Goal: Task Accomplishment & Management: Manage account settings

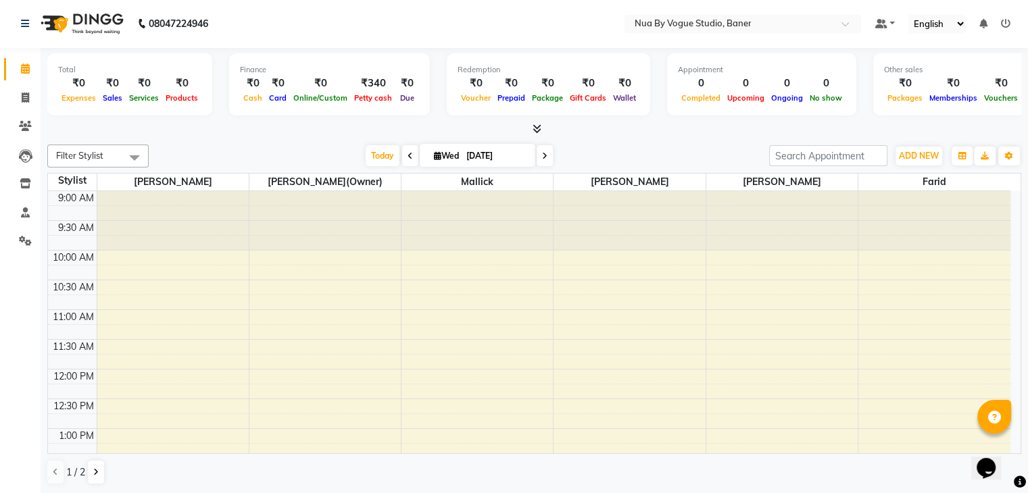
scroll to position [257, 0]
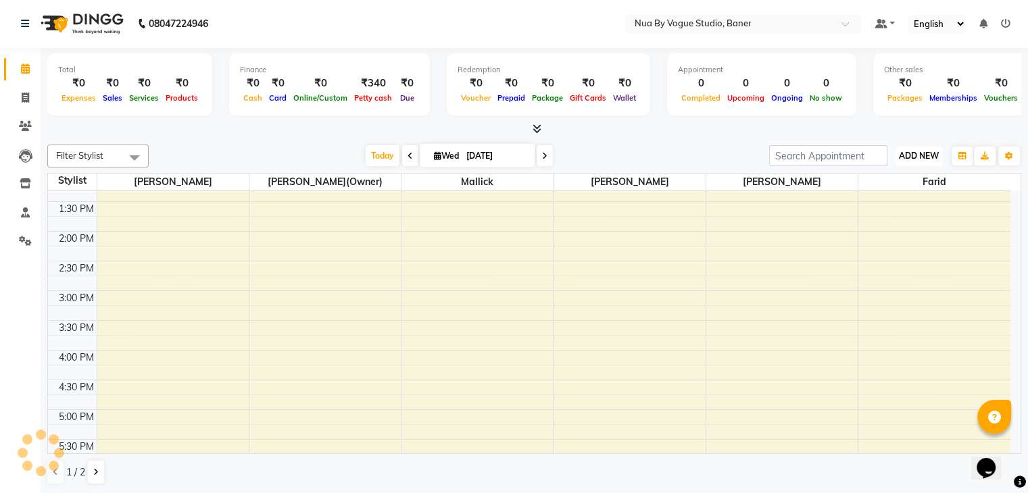
click at [920, 158] on span "ADD NEW" at bounding box center [919, 156] width 40 height 10
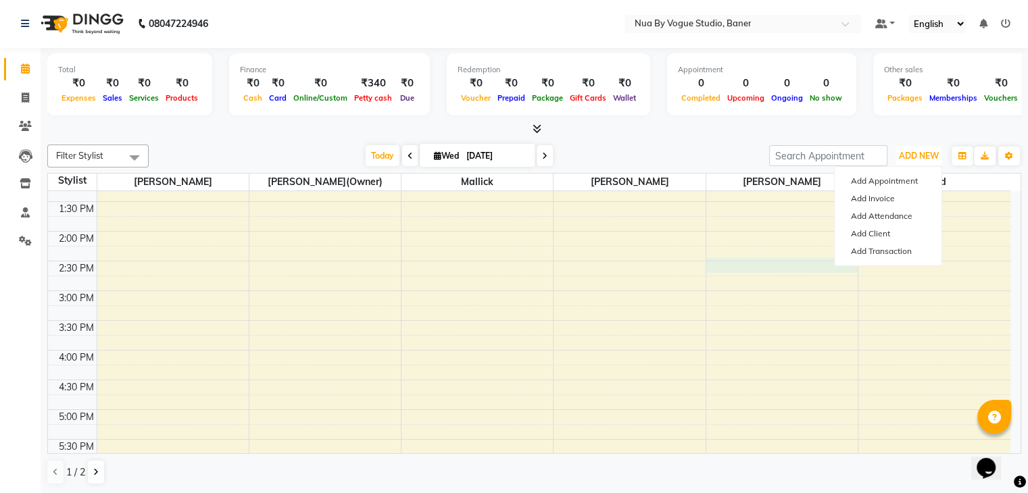
click at [774, 259] on div "9:00 AM 9:30 AM 10:00 AM 10:30 AM 11:00 AM 11:30 AM 12:00 PM 12:30 PM 1:00 PM 1…" at bounding box center [529, 350] width 963 height 832
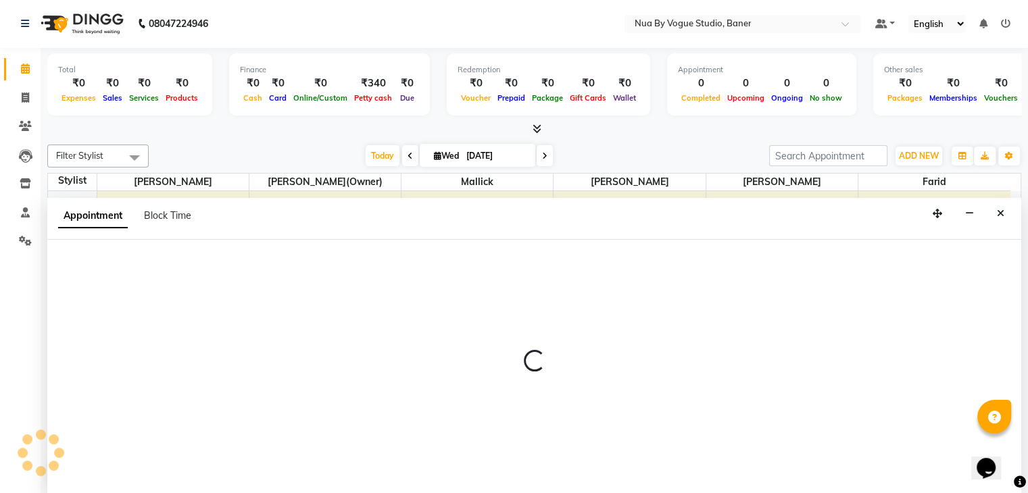
select select "89459"
select select "870"
select select "tentative"
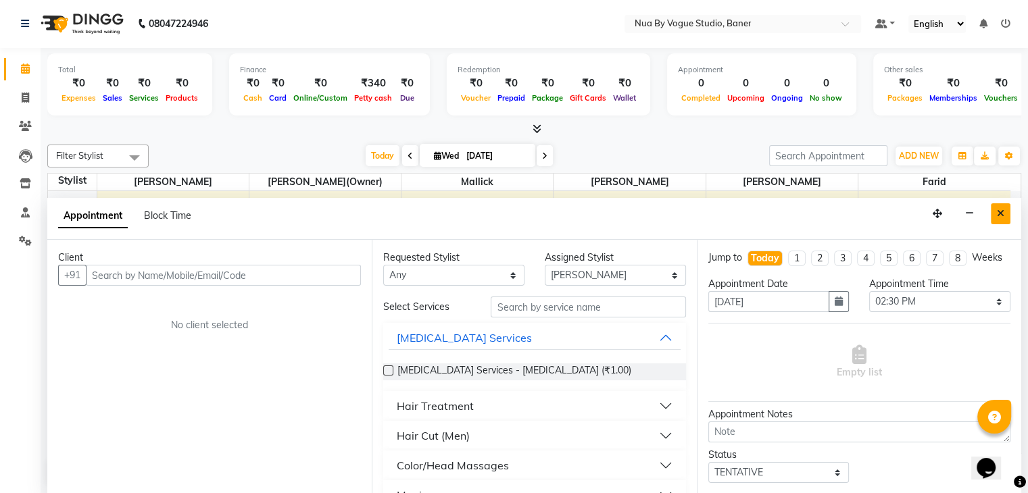
click at [1006, 209] on button "Close" at bounding box center [1001, 213] width 20 height 21
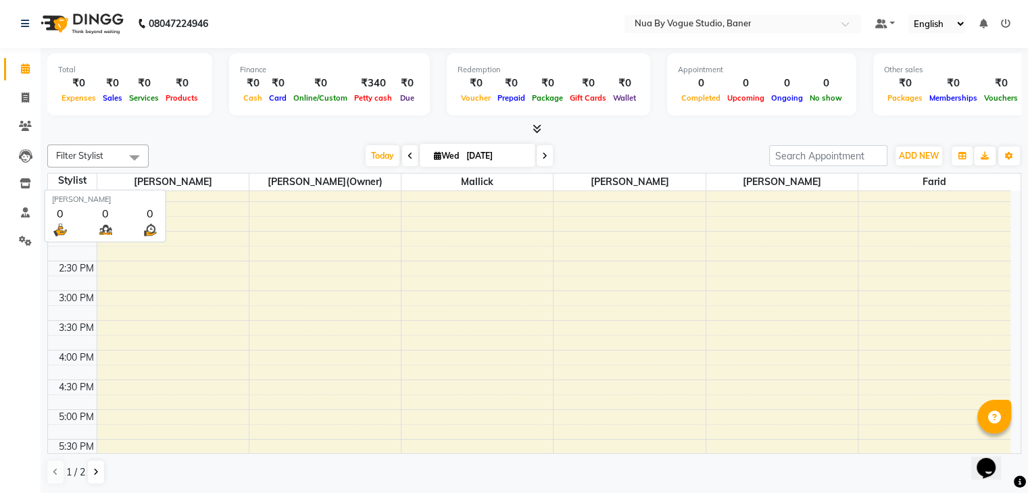
click at [191, 179] on span "[PERSON_NAME]" at bounding box center [172, 182] width 151 height 17
click at [193, 182] on span "[PERSON_NAME]" at bounding box center [172, 182] width 151 height 17
click at [74, 179] on div "Stylist" at bounding box center [72, 181] width 49 height 14
click at [23, 158] on icon at bounding box center [26, 156] width 14 height 14
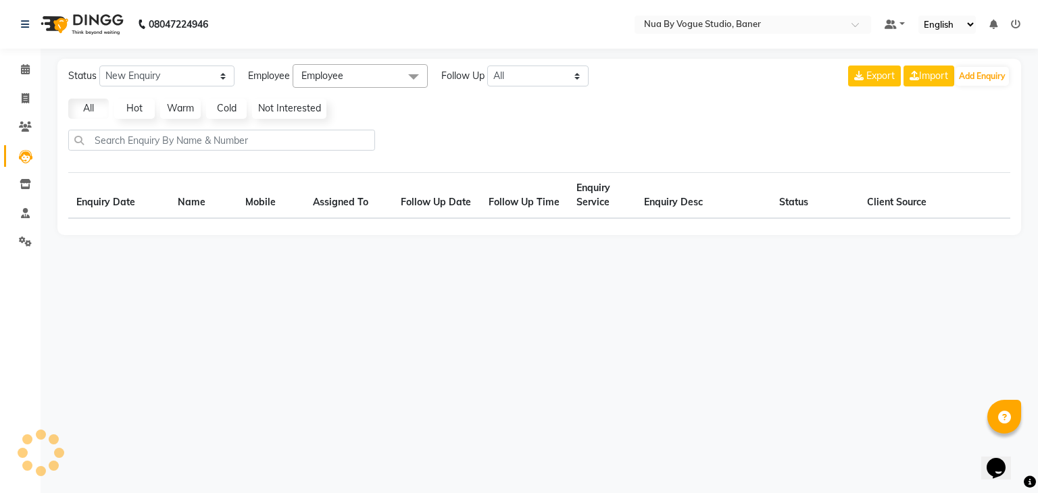
select select "10"
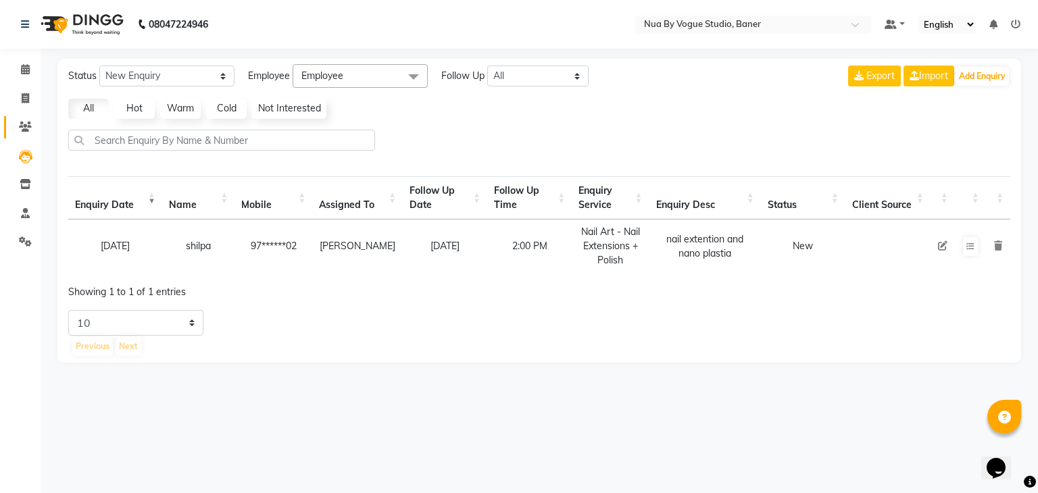
click at [20, 136] on link "Clients" at bounding box center [20, 127] width 32 height 22
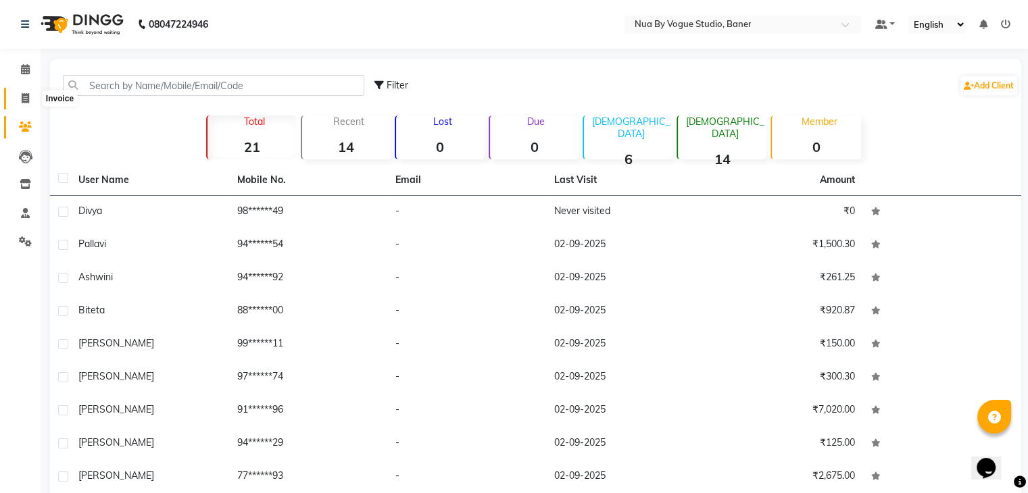
click at [30, 98] on span at bounding box center [26, 99] width 24 height 16
select select "service"
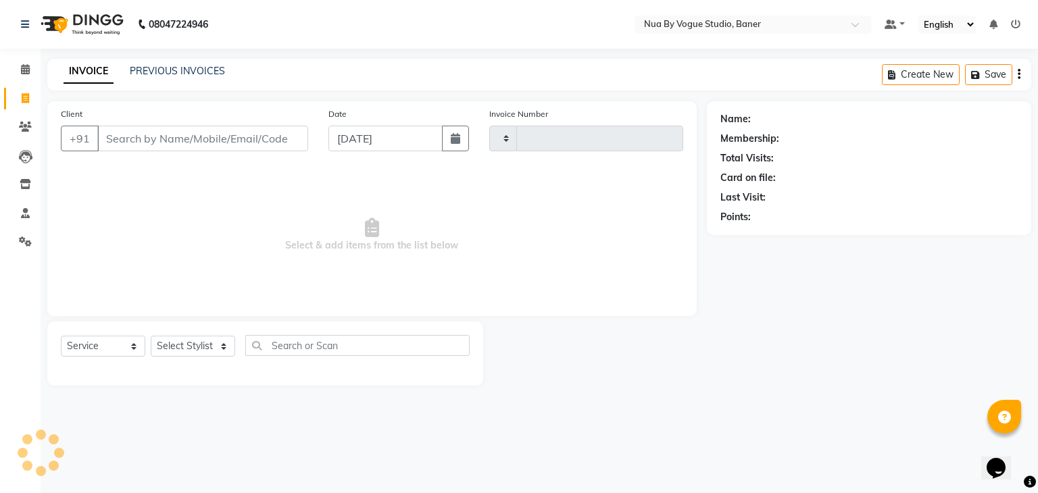
type input "0019"
select select "8764"
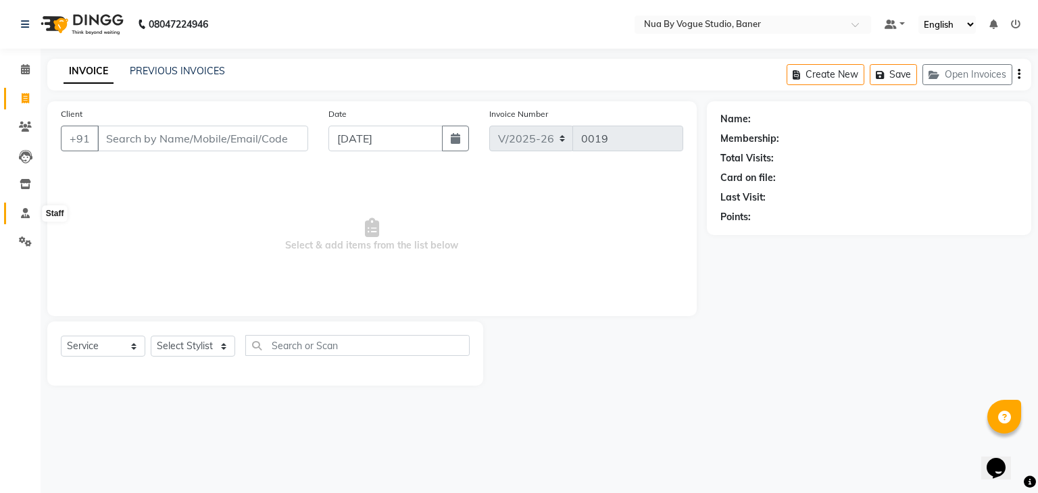
click at [22, 214] on icon at bounding box center [25, 213] width 9 height 10
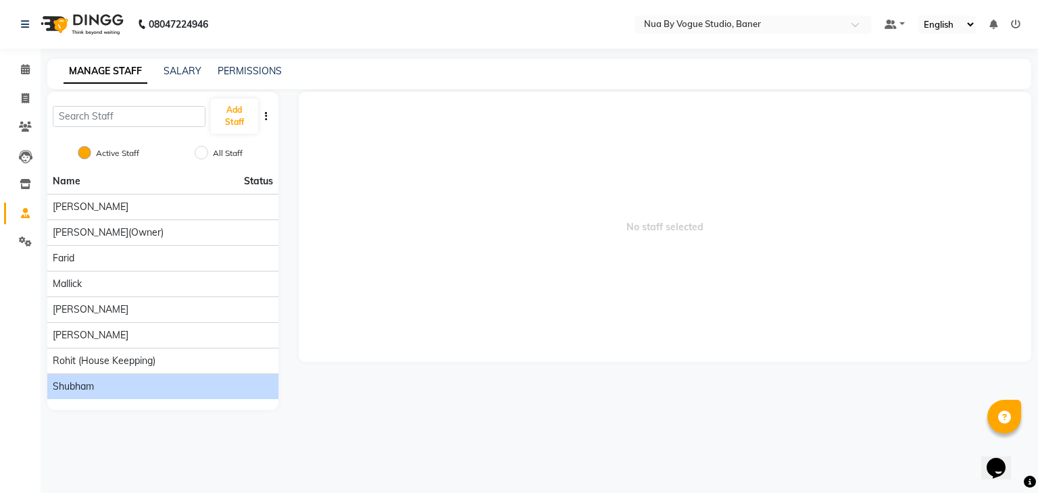
click at [105, 395] on li "Shubham" at bounding box center [162, 387] width 231 height 26
click at [95, 387] on div "Shubham" at bounding box center [163, 387] width 220 height 14
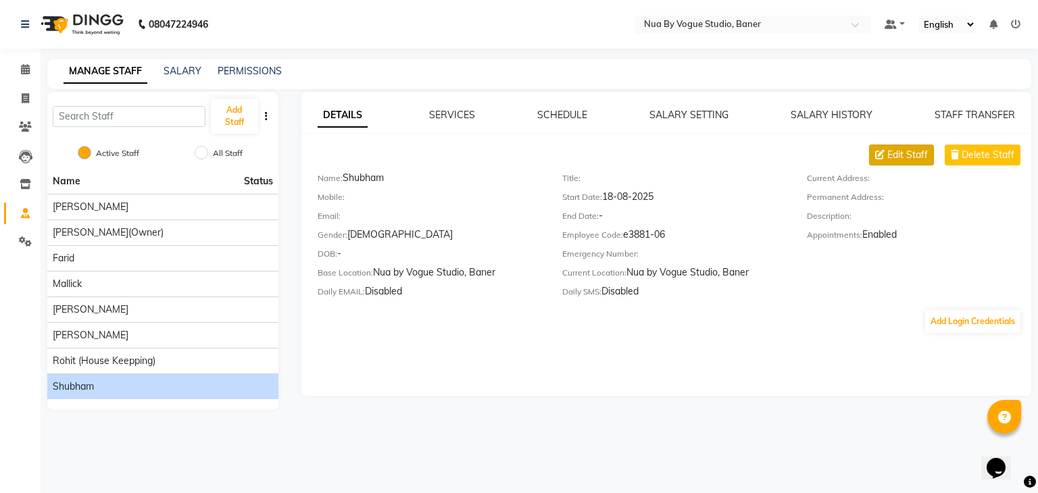
click at [894, 149] on span "Edit Staff" at bounding box center [908, 155] width 41 height 14
select select "[DEMOGRAPHIC_DATA]"
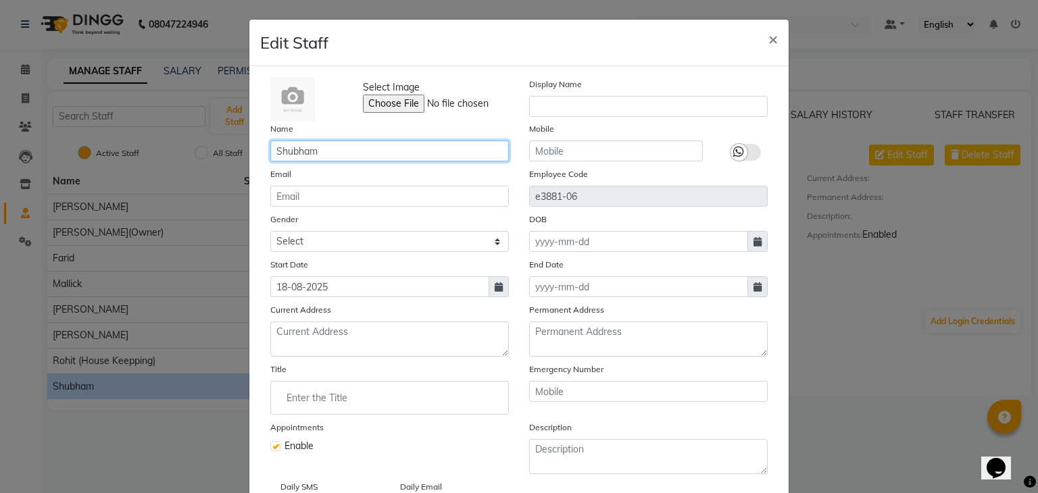
click at [319, 158] on input "Shubham" at bounding box center [389, 151] width 239 height 21
type input "S"
type input "nik"
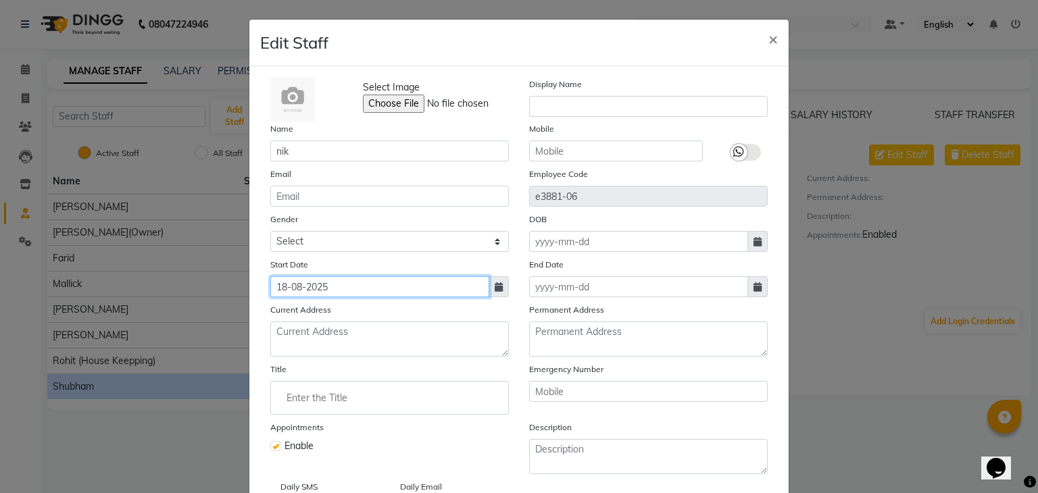
click at [294, 289] on input "18-08-2025" at bounding box center [379, 286] width 219 height 21
select select "8"
select select "2025"
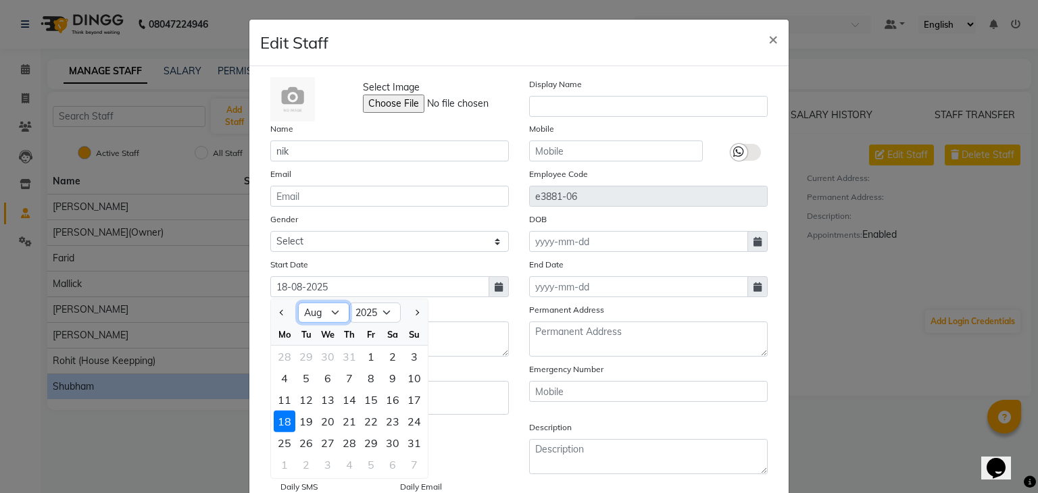
click at [327, 317] on select "Jan Feb Mar Apr May Jun [DATE] Aug Sep Oct Nov Dec" at bounding box center [323, 313] width 51 height 20
select select "7"
click at [298, 306] on select "Jan Feb Mar Apr May Jun [DATE] Aug Sep Oct Nov Dec" at bounding box center [323, 313] width 51 height 20
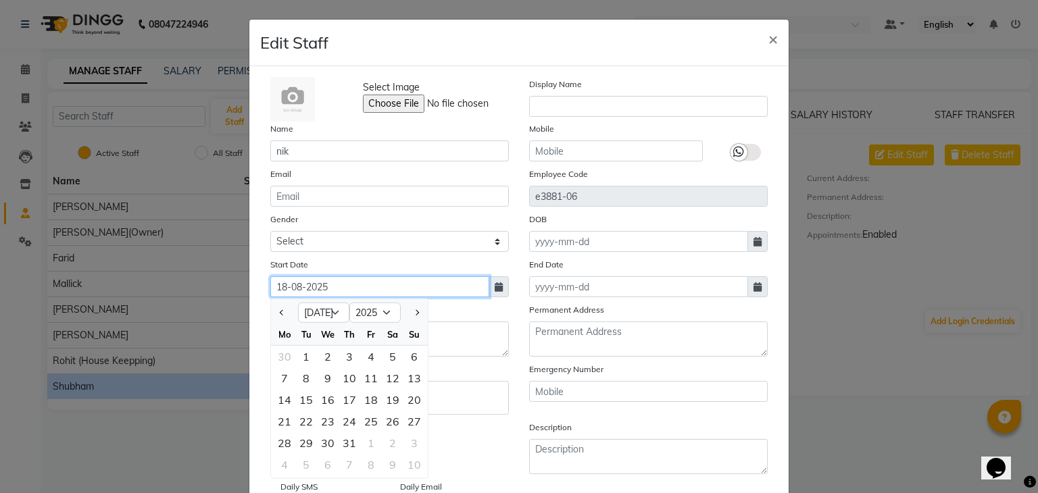
click at [329, 289] on input "18-08-2025" at bounding box center [379, 286] width 219 height 21
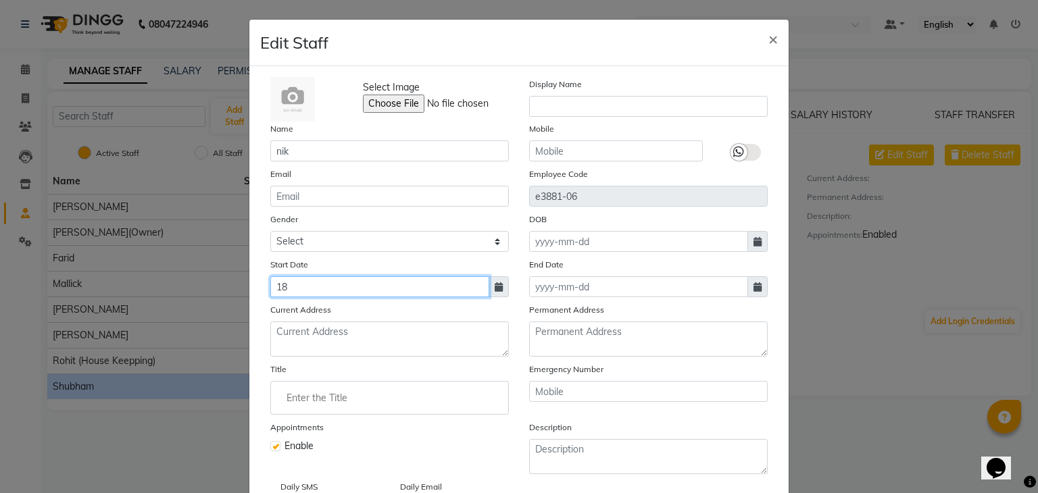
type input "1"
type input "[DATE]"
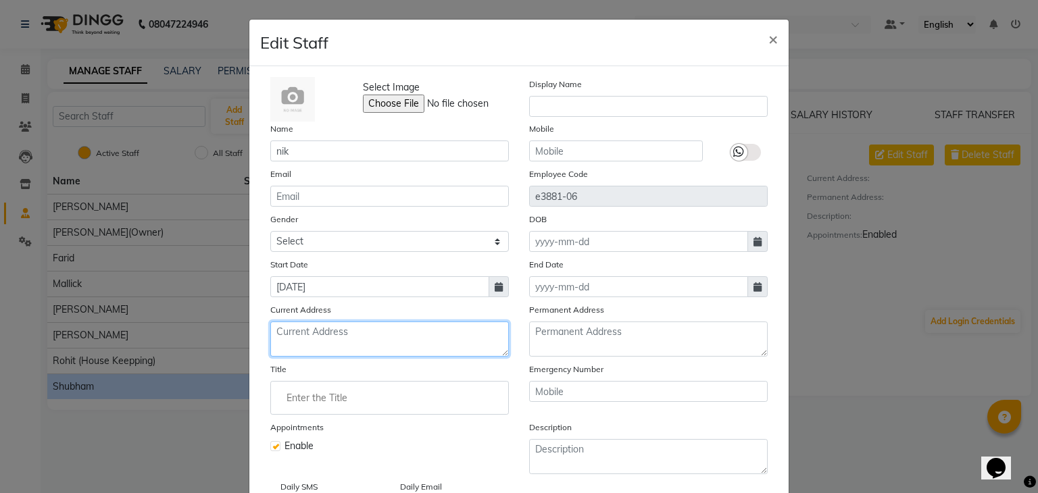
click at [327, 343] on textarea at bounding box center [389, 339] width 239 height 35
type textarea "shirdi"
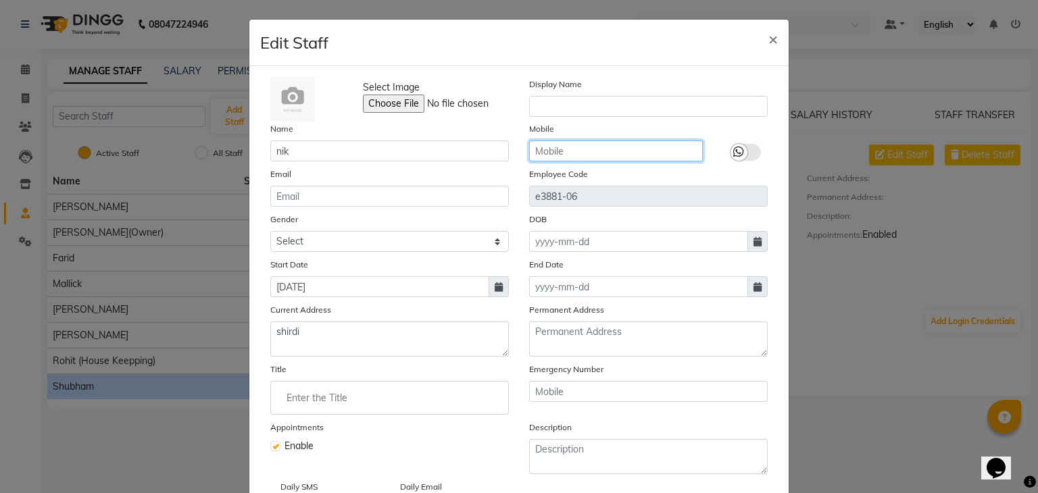
click at [555, 155] on input "text" at bounding box center [616, 151] width 174 height 21
type input "9325717276"
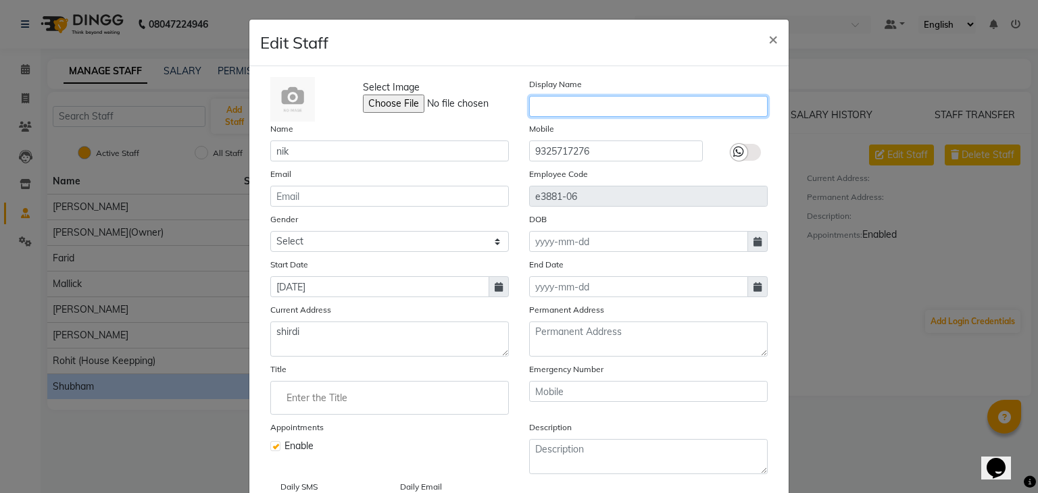
click at [593, 104] on input "text" at bounding box center [648, 106] width 239 height 21
type input "nik"
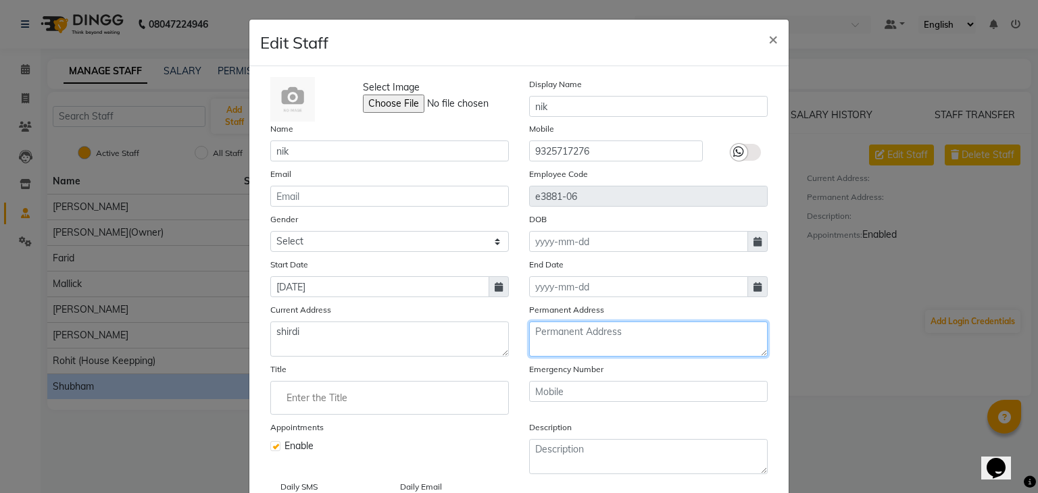
click at [579, 344] on textarea at bounding box center [648, 339] width 239 height 35
type textarea "shirdi"
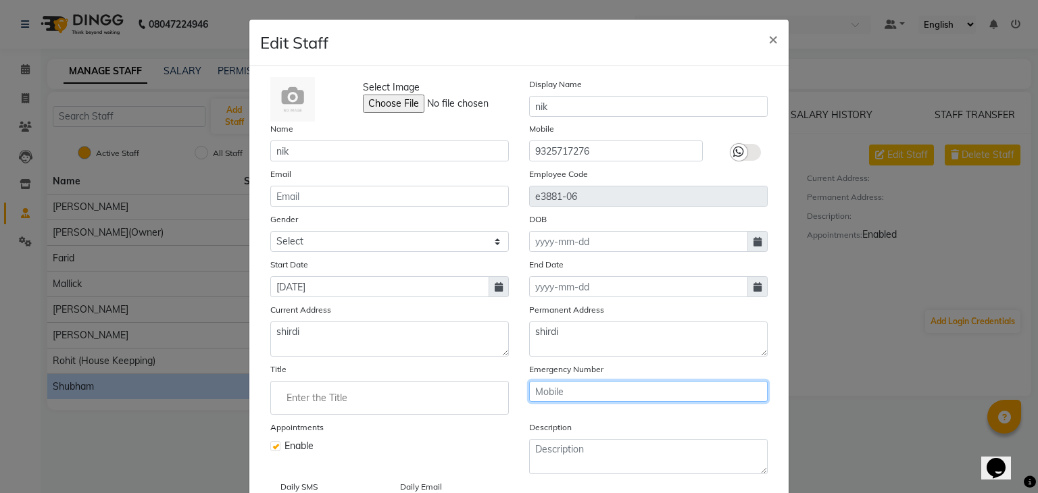
click at [585, 396] on input "text" at bounding box center [648, 391] width 239 height 21
type input "9325717276"
click at [917, 360] on ngb-modal-window "Edit Staff × Select Image Display Name nik Name [PERSON_NAME] Mobile [PHONE_NUM…" at bounding box center [519, 246] width 1038 height 493
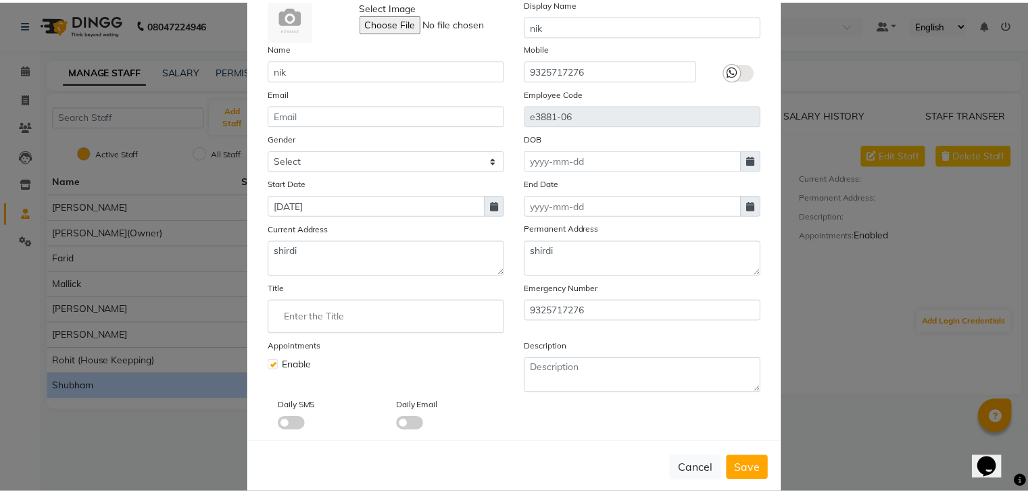
scroll to position [108, 0]
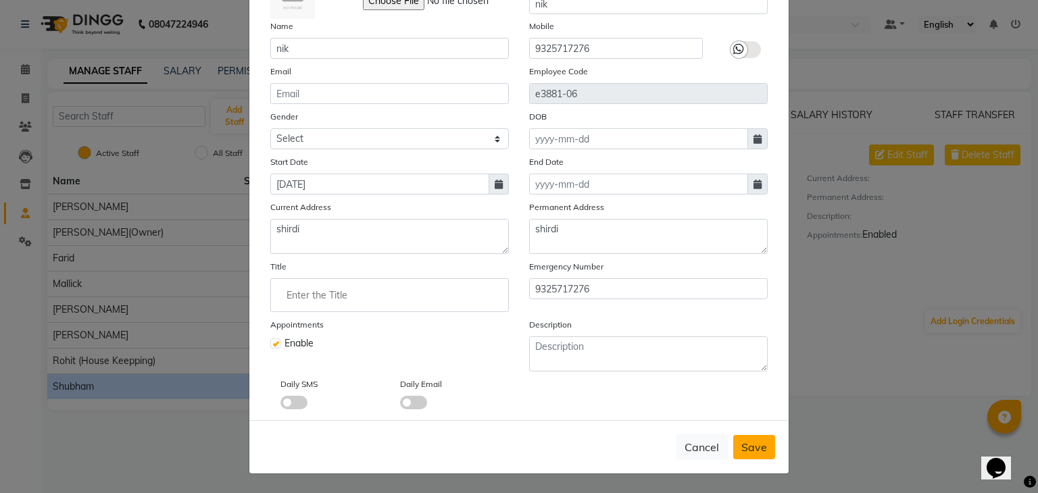
click at [759, 451] on span "Save" at bounding box center [755, 448] width 26 height 14
select select
checkbox input "false"
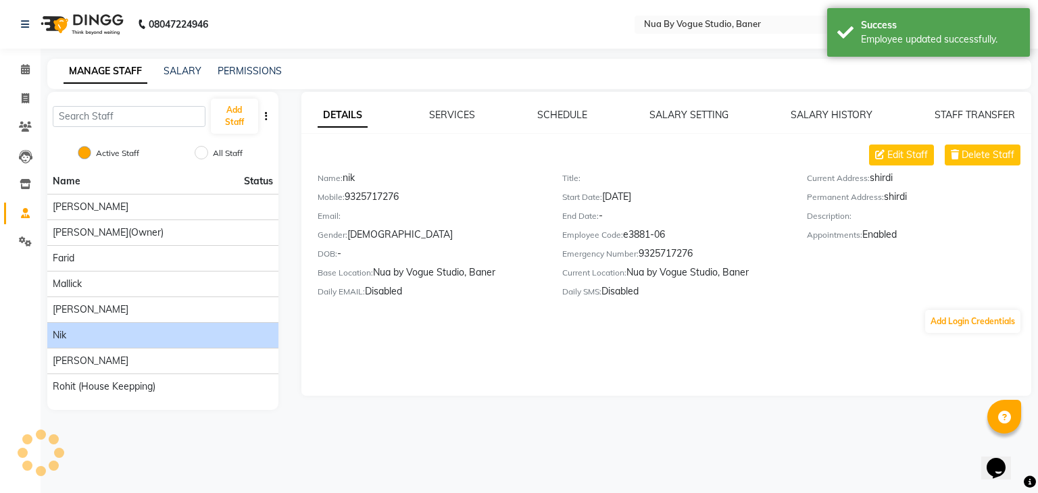
click at [197, 474] on div "08047224946 Select Location × Nua By Vogue Studio, Baner Default Panel My Panel…" at bounding box center [519, 246] width 1038 height 493
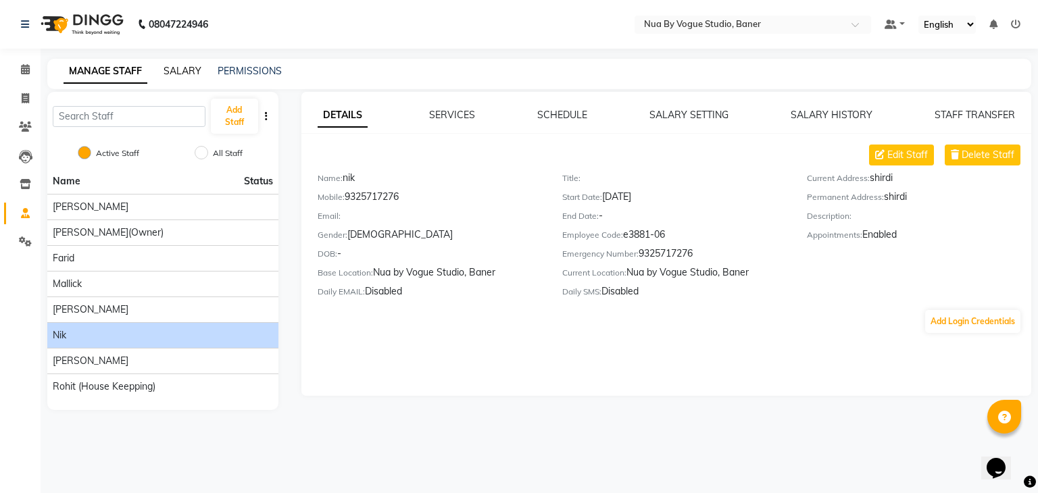
click at [170, 69] on link "SALARY" at bounding box center [183, 71] width 38 height 12
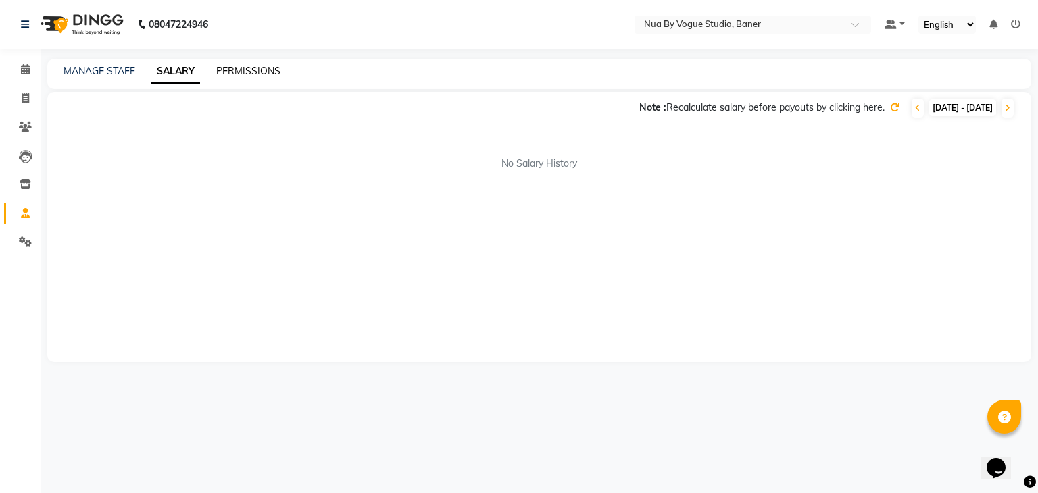
click at [222, 70] on link "PERMISSIONS" at bounding box center [248, 71] width 64 height 12
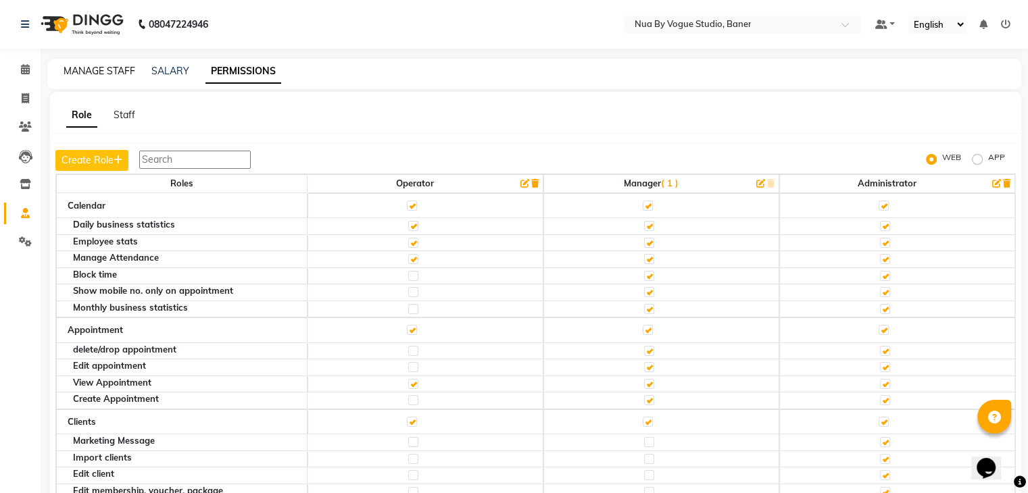
click at [98, 72] on link "MANAGE STAFF" at bounding box center [100, 71] width 72 height 12
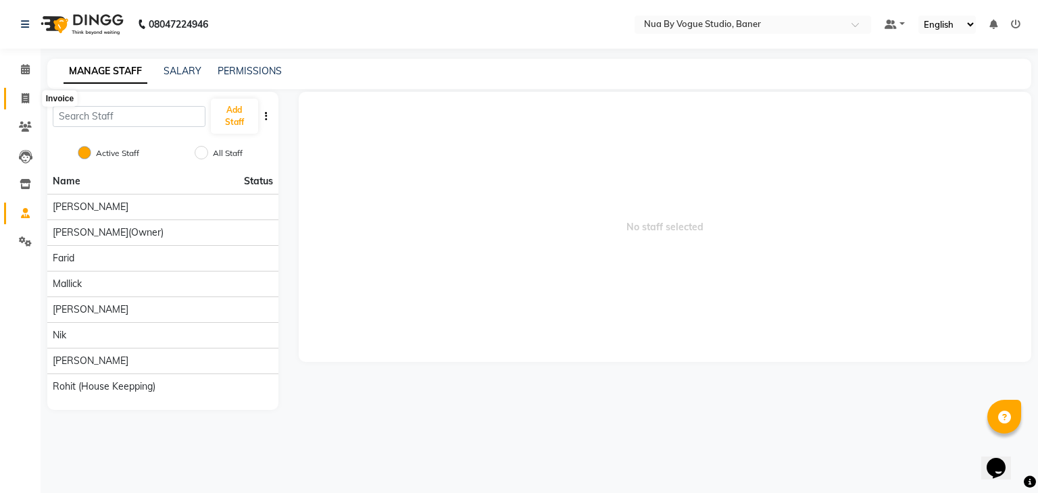
click at [24, 103] on icon at bounding box center [25, 98] width 7 height 10
select select "service"
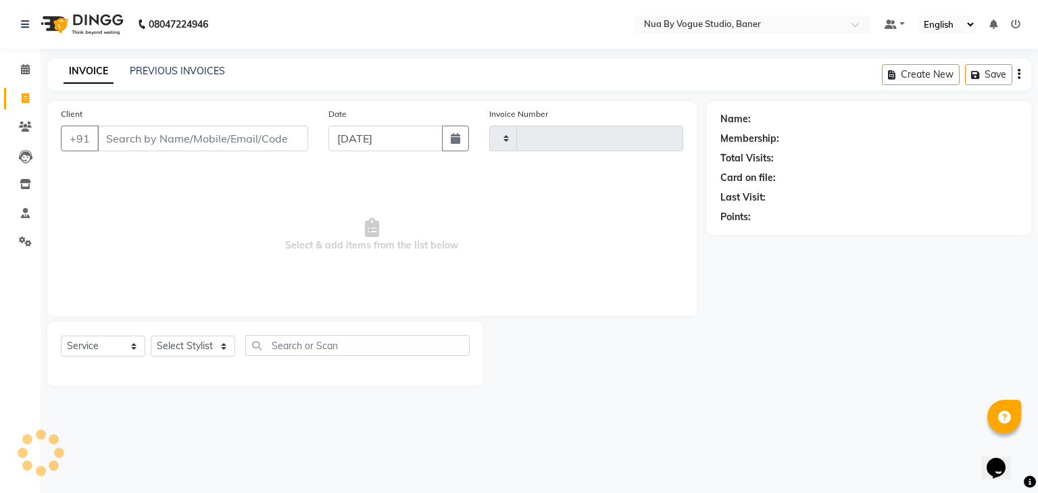
type input "0019"
select select "8764"
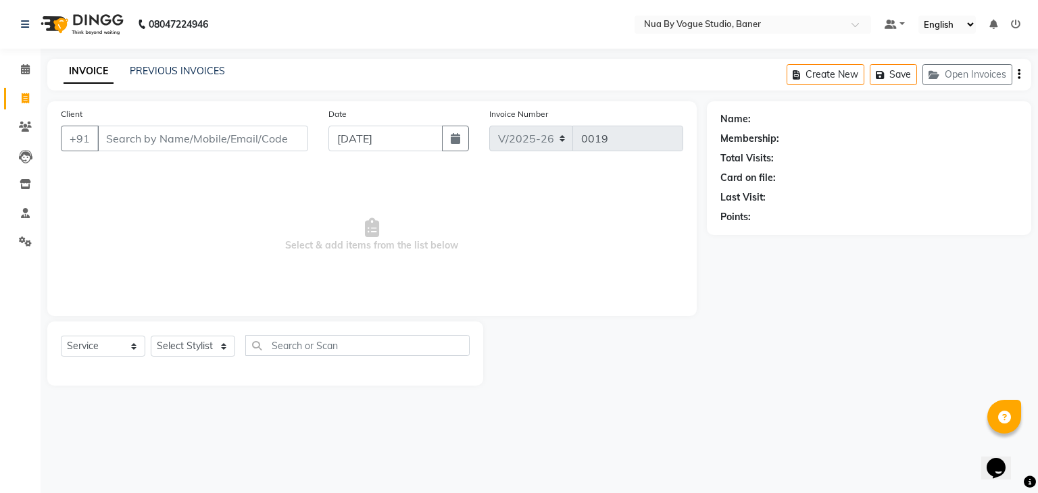
click at [24, 82] on li "Calendar" at bounding box center [20, 69] width 41 height 29
click at [28, 70] on icon at bounding box center [25, 69] width 9 height 10
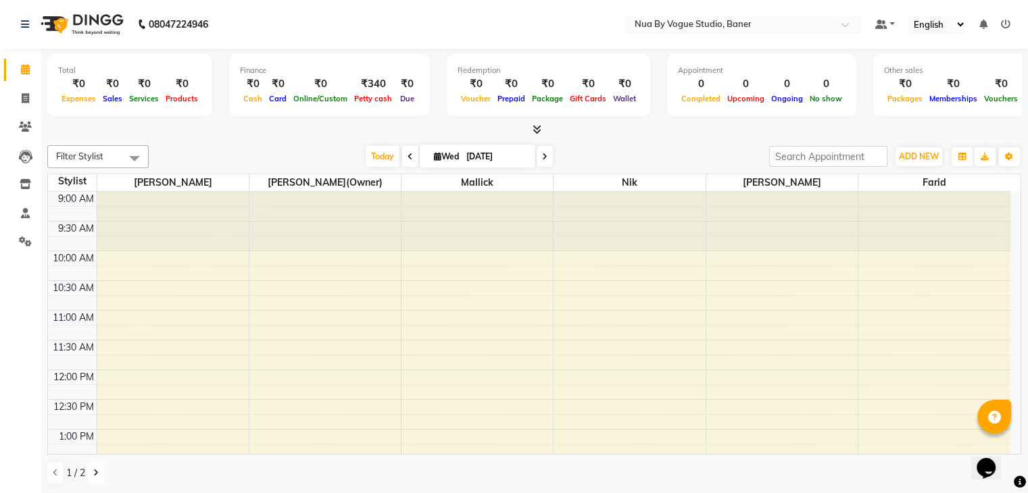
click at [97, 471] on icon at bounding box center [95, 473] width 5 height 8
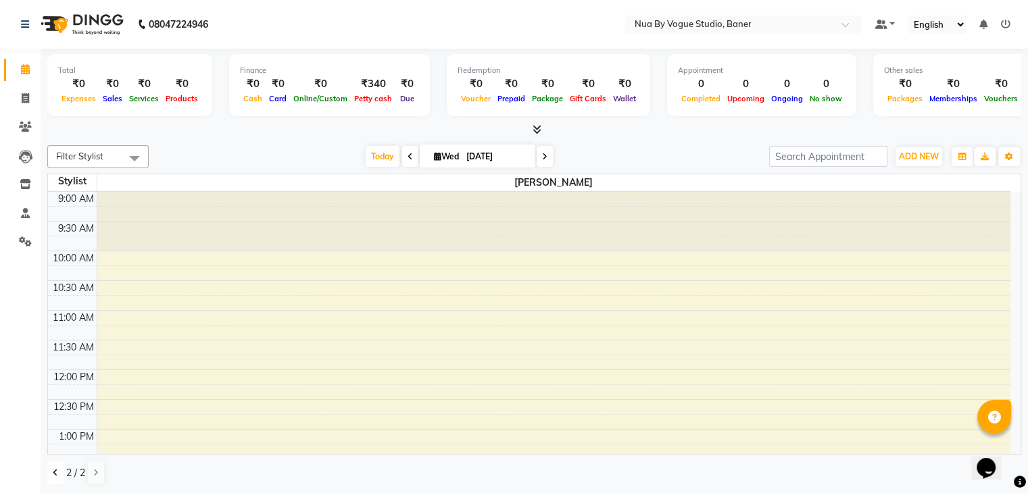
click at [53, 474] on icon at bounding box center [55, 473] width 5 height 8
